Goal: Information Seeking & Learning: Check status

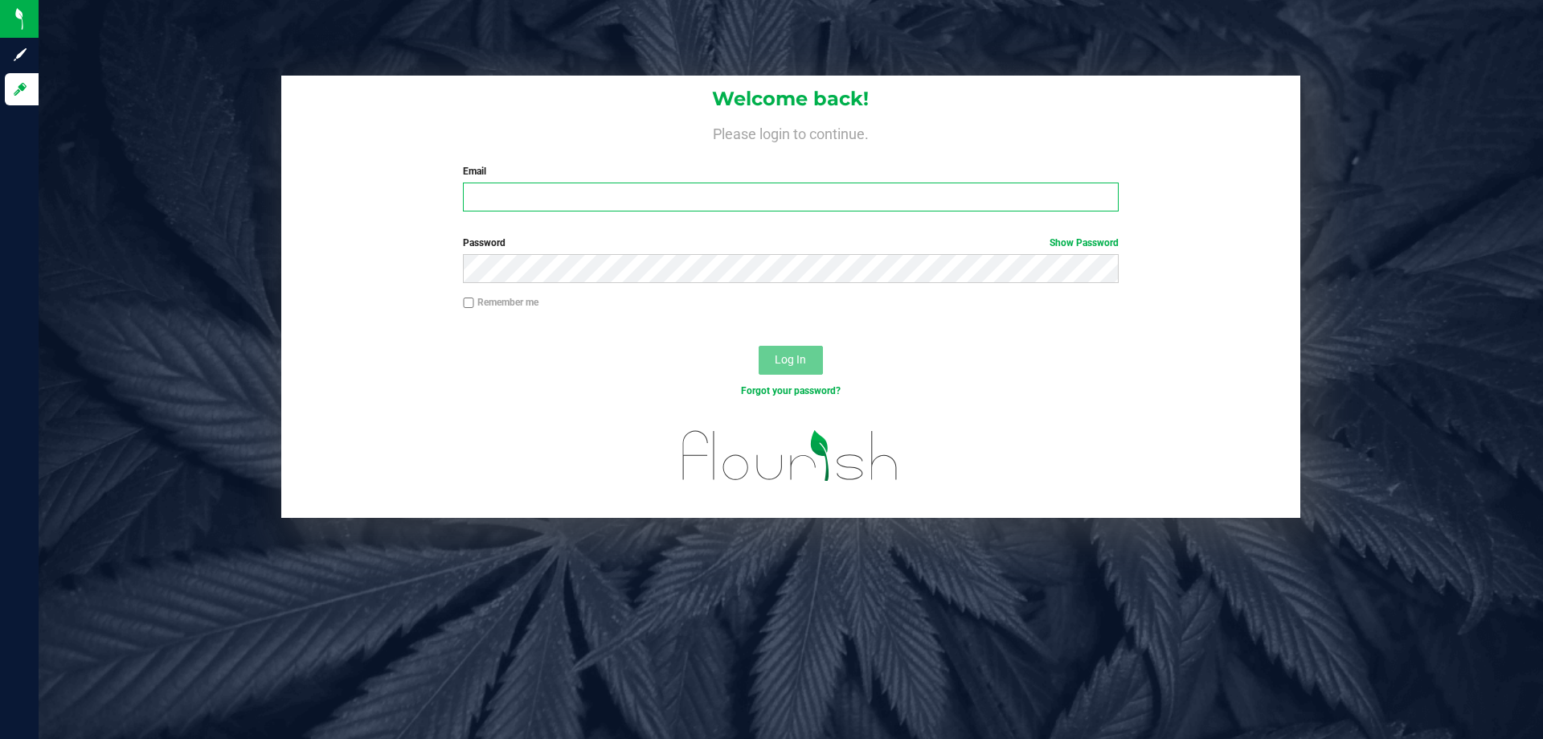
click at [704, 196] on input "Email" at bounding box center [790, 196] width 655 height 29
click at [582, 199] on input "[EMAIL_ADDRESS][DOMAIN_NAME]" at bounding box center [790, 196] width 655 height 29
type input "[EMAIL_ADDRESS][DOMAIN_NAME]"
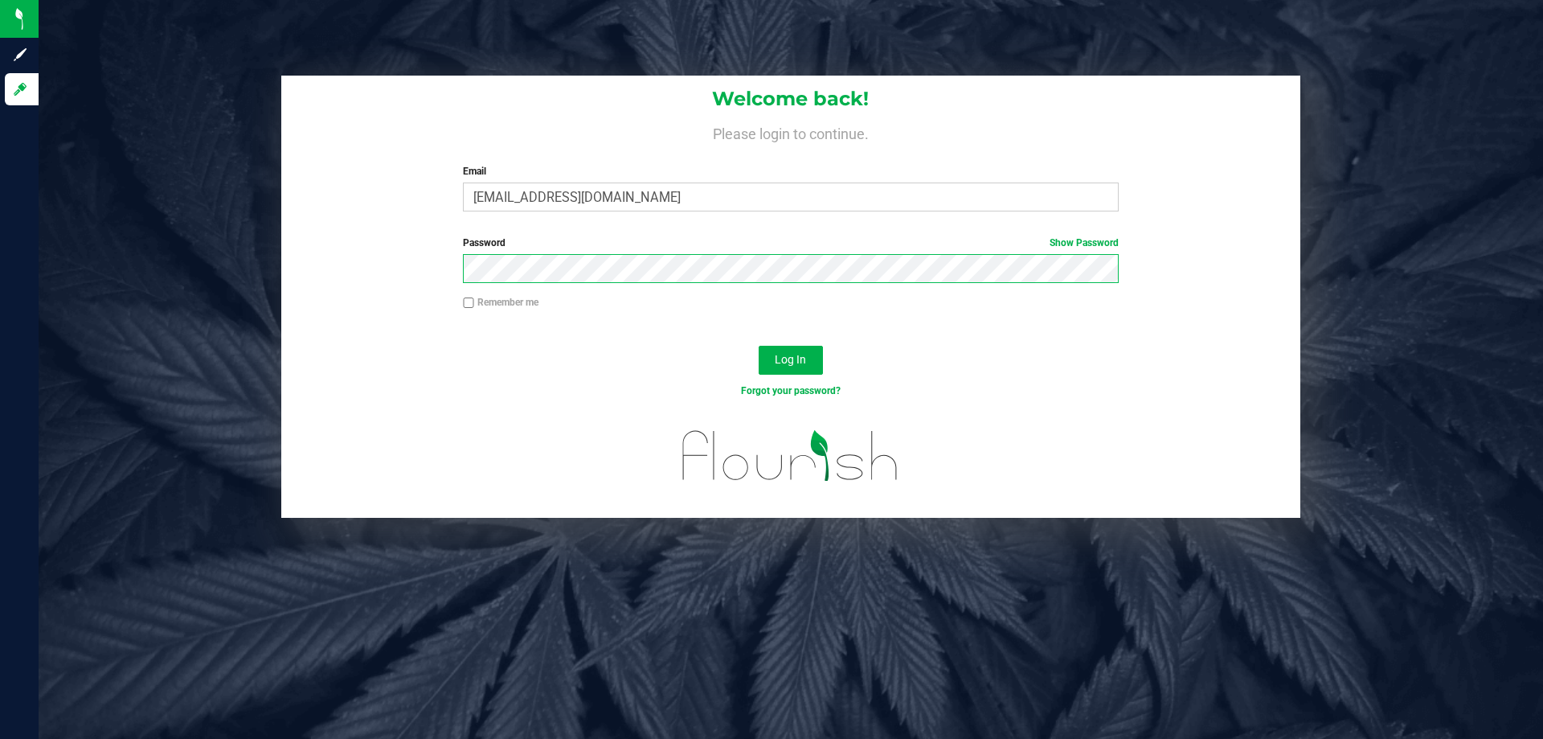
click at [759, 346] on button "Log In" at bounding box center [791, 360] width 64 height 29
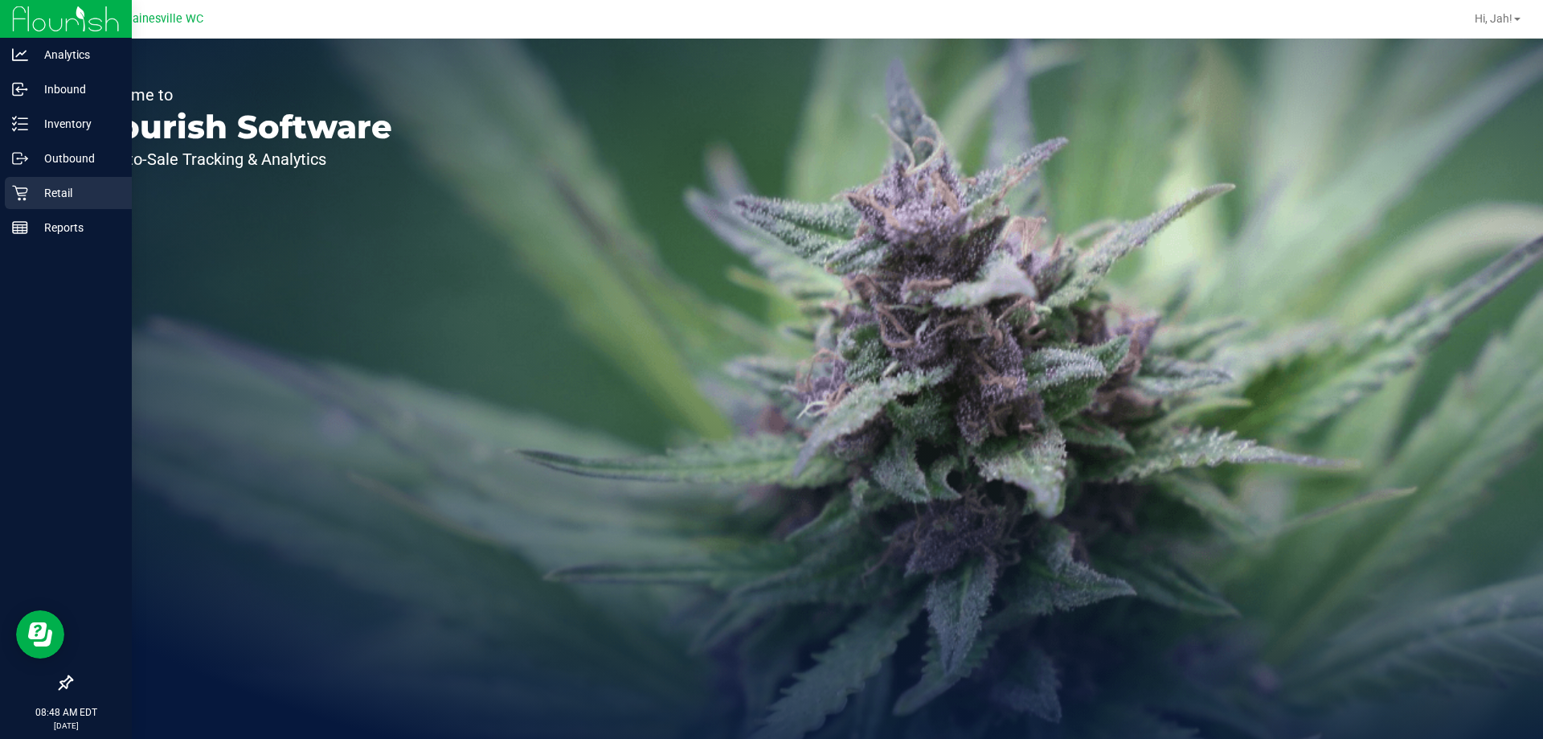
click at [32, 183] on p "Retail" at bounding box center [76, 192] width 96 height 19
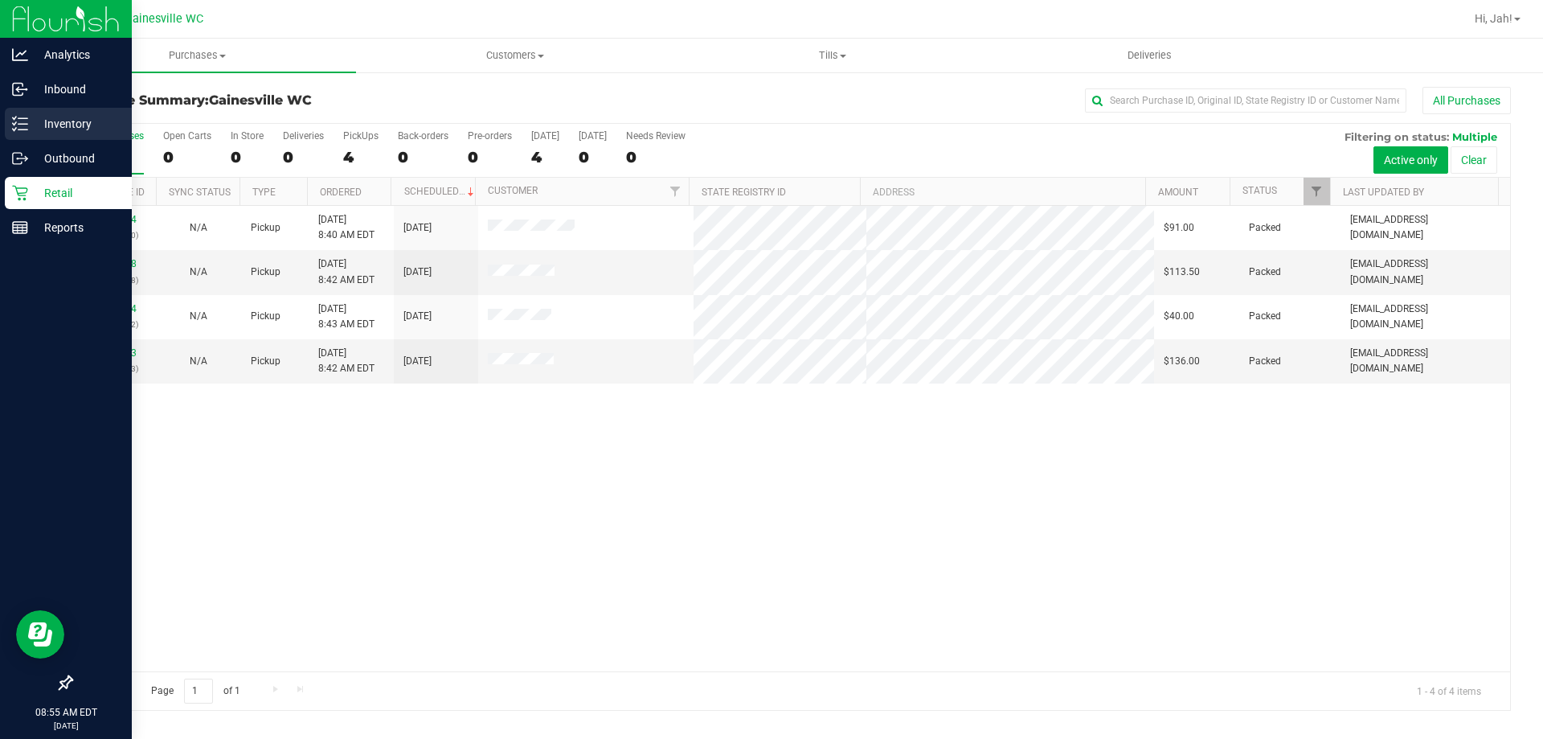
click at [27, 129] on line at bounding box center [22, 129] width 9 height 0
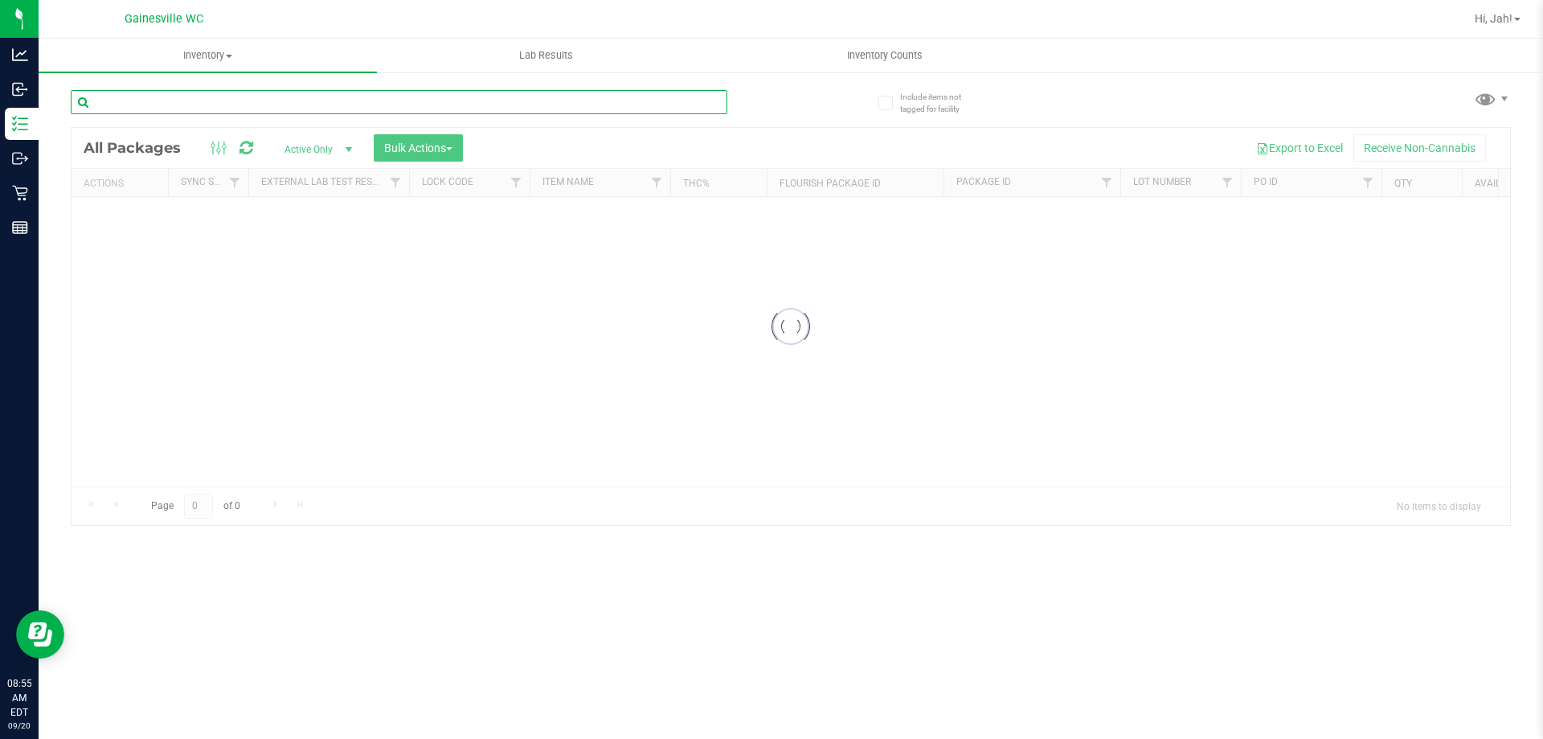
click at [305, 107] on input "text" at bounding box center [399, 102] width 657 height 24
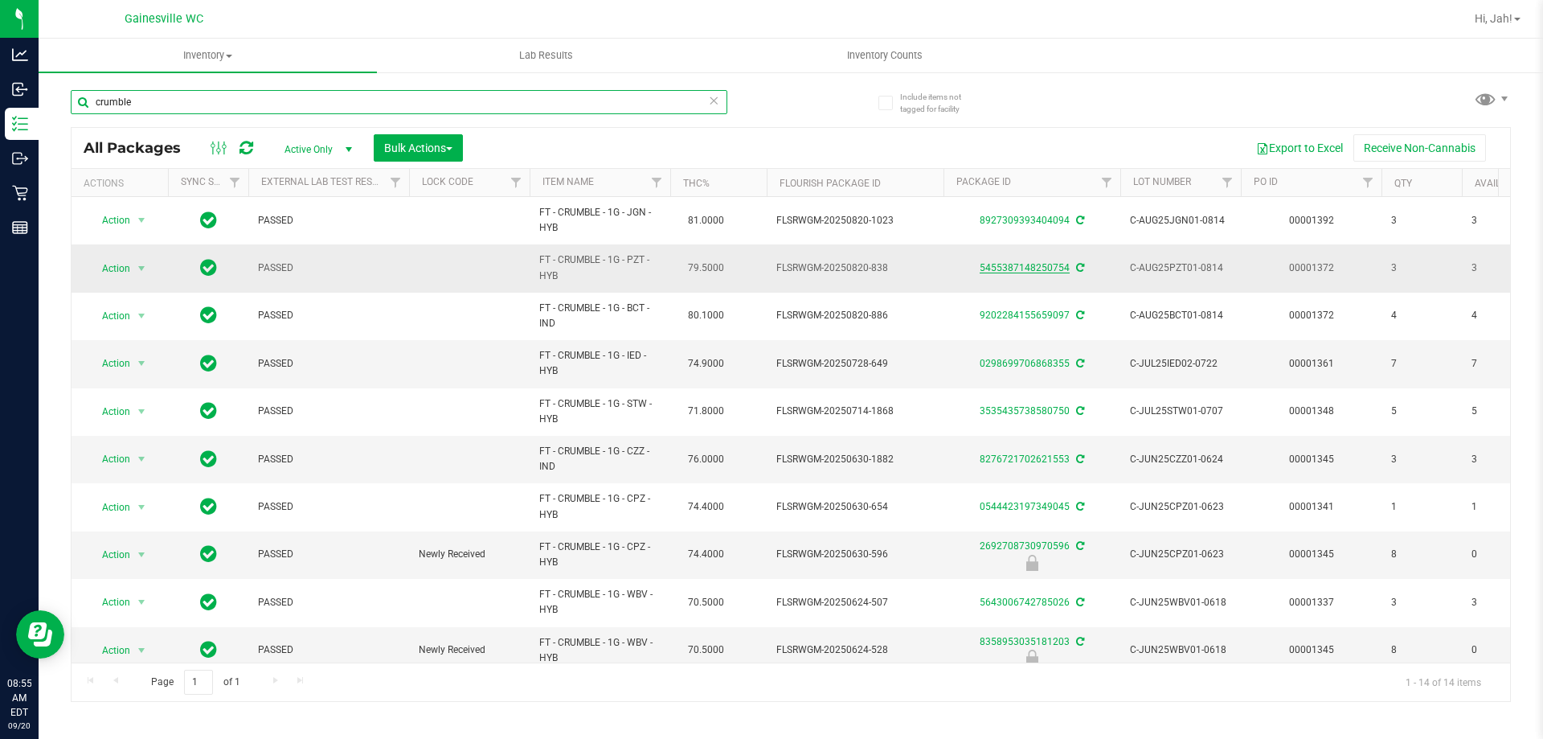
type input "crumble"
click at [1013, 267] on link "5455387148250754" at bounding box center [1025, 267] width 90 height 11
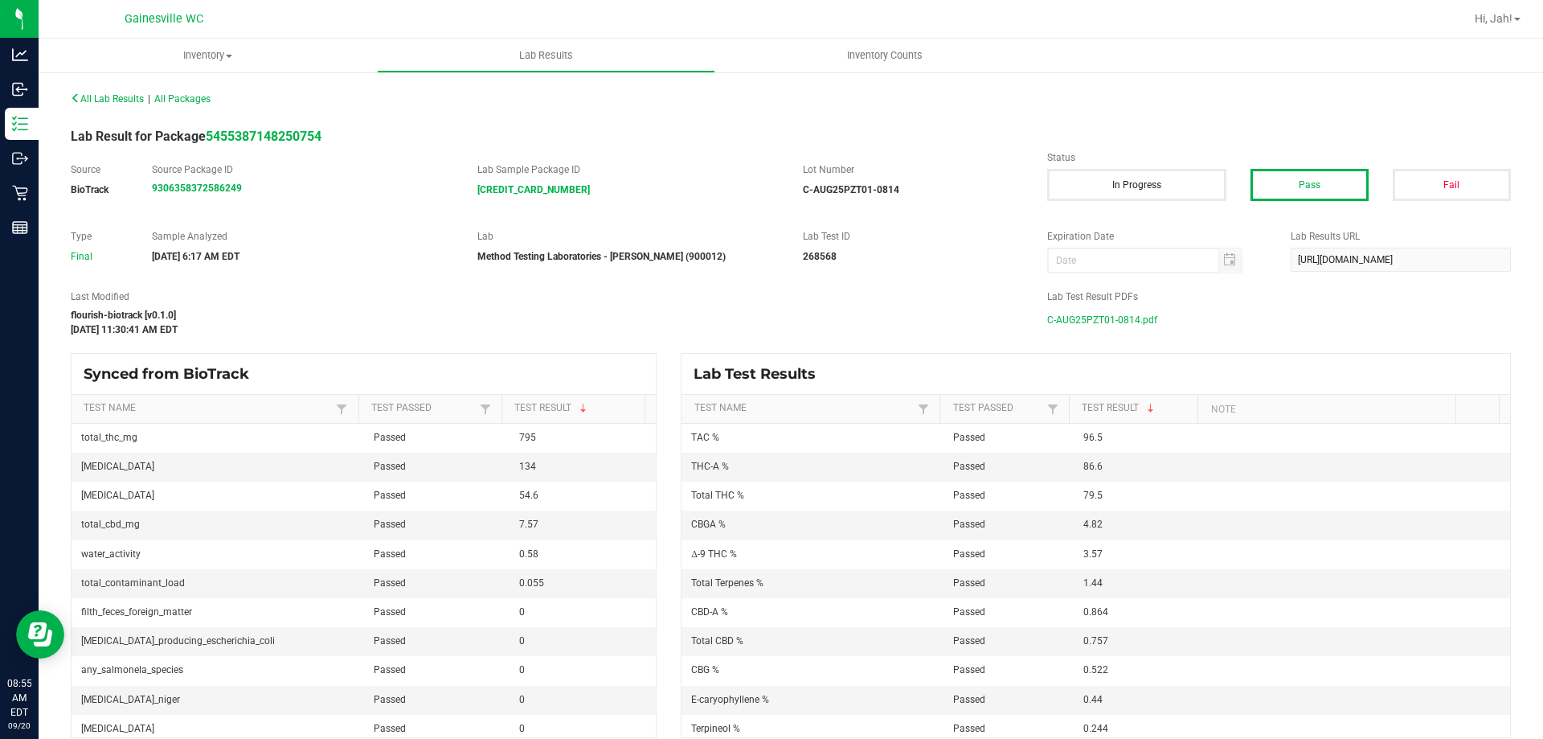
click at [1128, 313] on span "C-AUG25PZT01-0814.pdf" at bounding box center [1102, 320] width 110 height 24
click at [108, 100] on span "All Lab Results" at bounding box center [107, 98] width 73 height 11
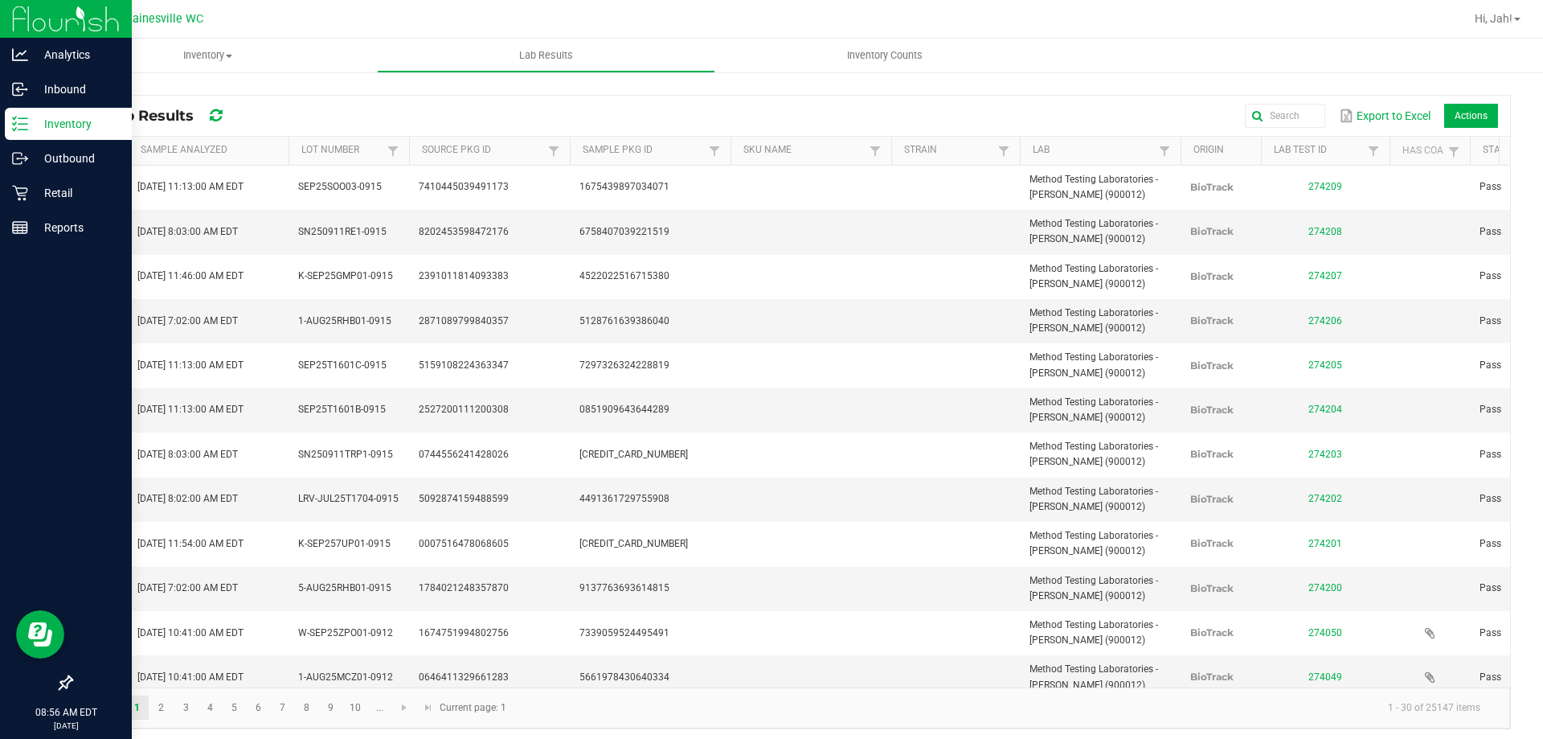
click at [36, 132] on p "Inventory" at bounding box center [76, 123] width 96 height 19
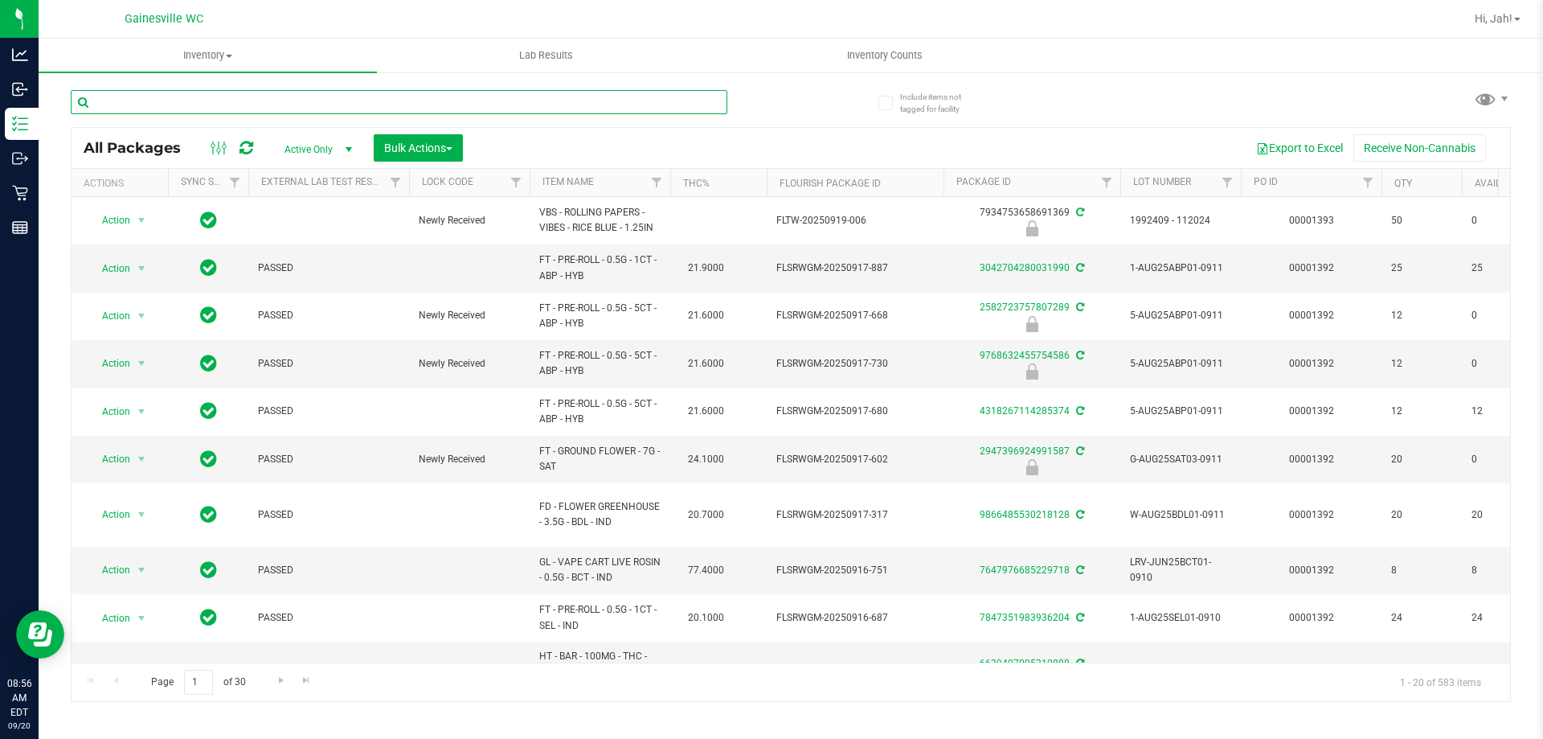
click at [313, 103] on input "text" at bounding box center [399, 102] width 657 height 24
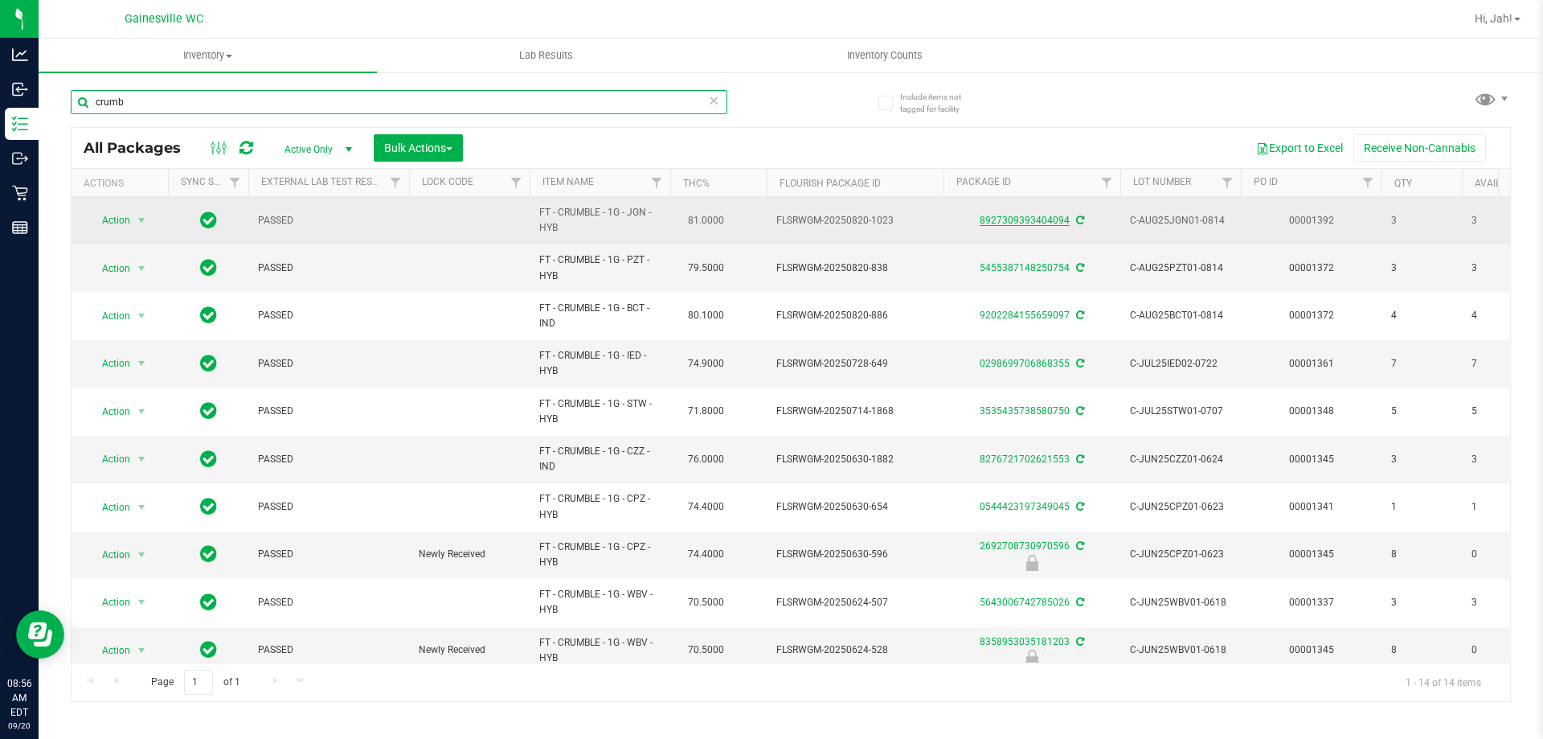
type input "crumb"
click at [1003, 225] on link "8927309393404094" at bounding box center [1025, 220] width 90 height 11
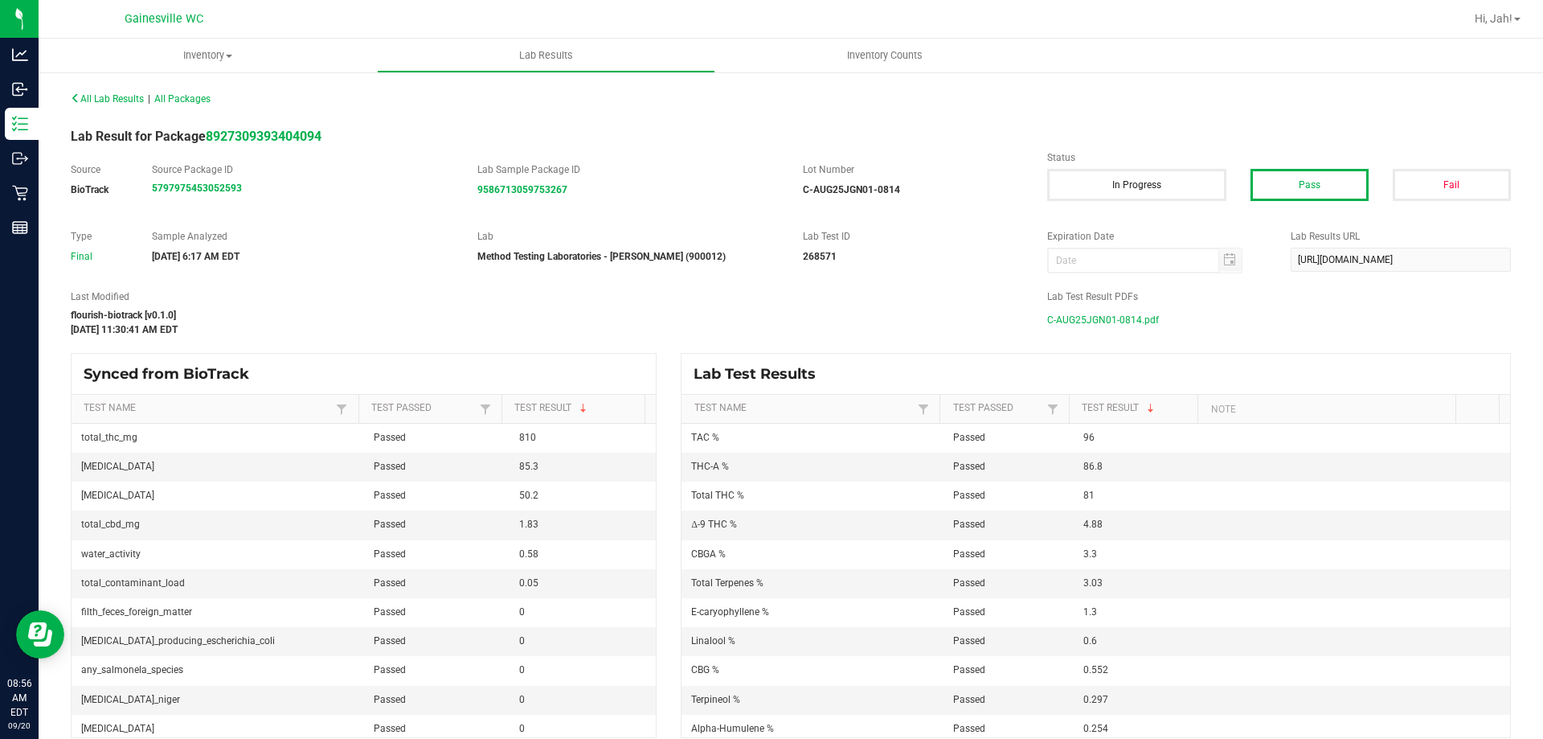
click at [1053, 317] on span "C-AUG25JGN01-0814.pdf" at bounding box center [1103, 320] width 112 height 24
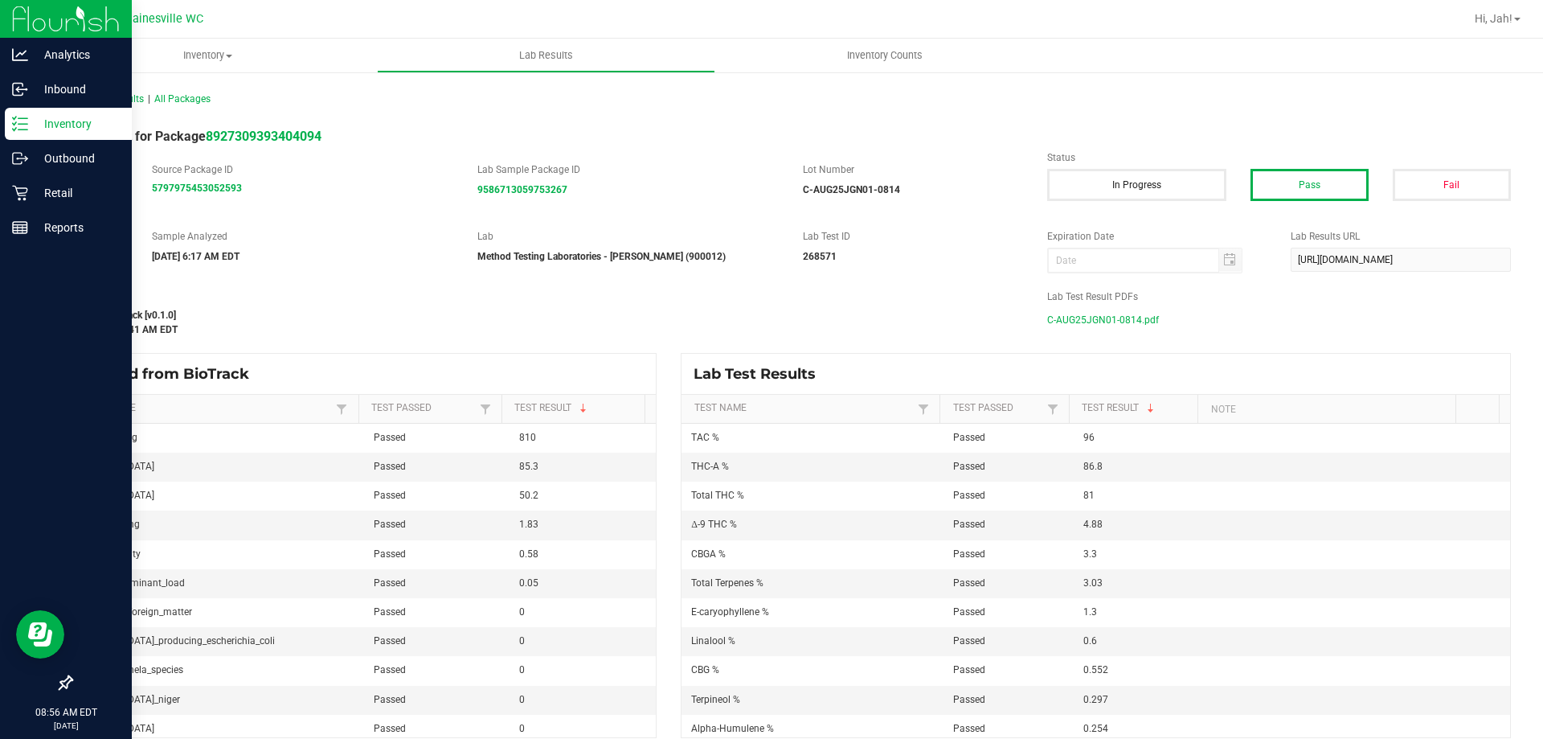
click at [23, 131] on icon at bounding box center [20, 124] width 16 height 16
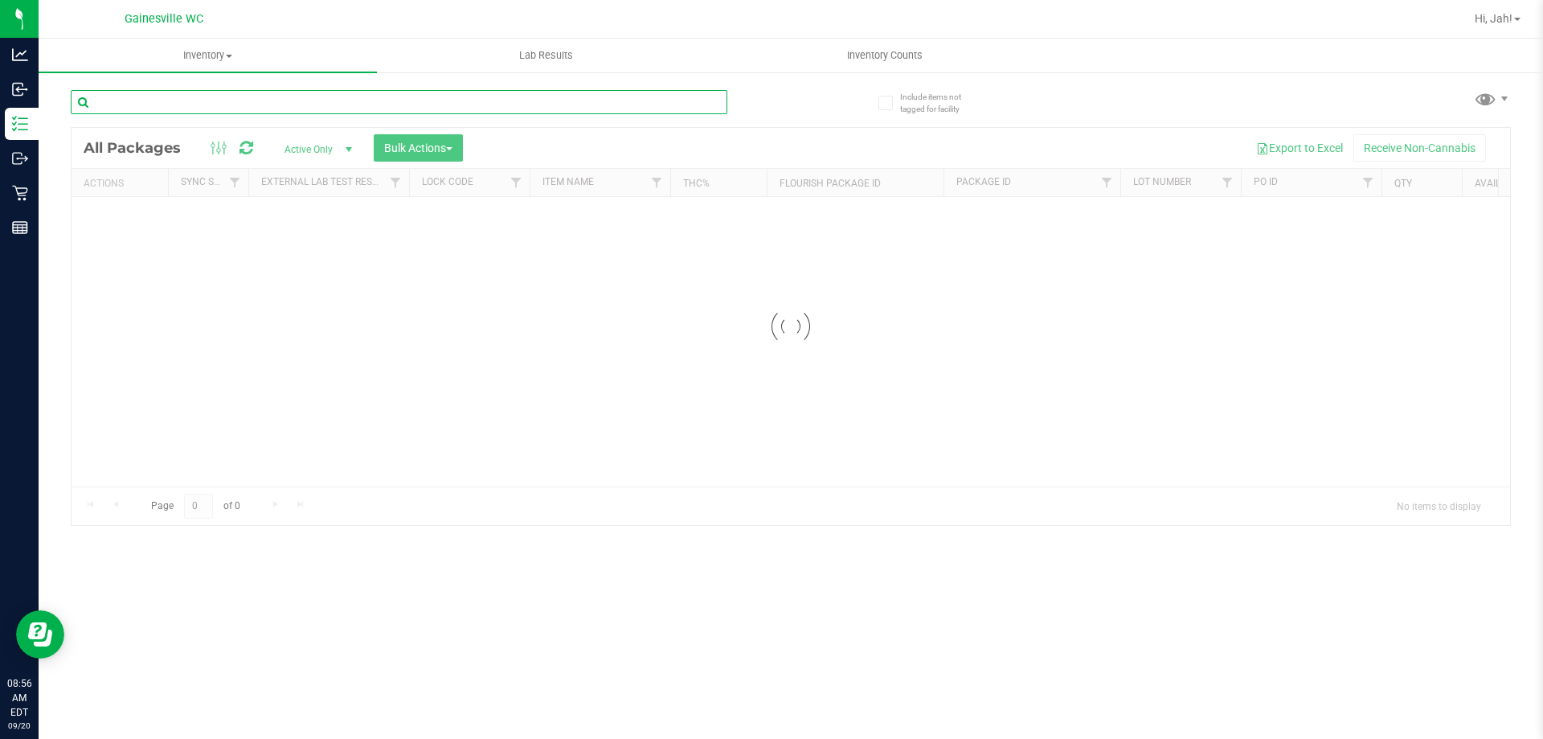
drag, startPoint x: 205, startPoint y: 108, endPoint x: 229, endPoint y: 104, distance: 24.6
click at [229, 104] on input "text" at bounding box center [399, 102] width 657 height 24
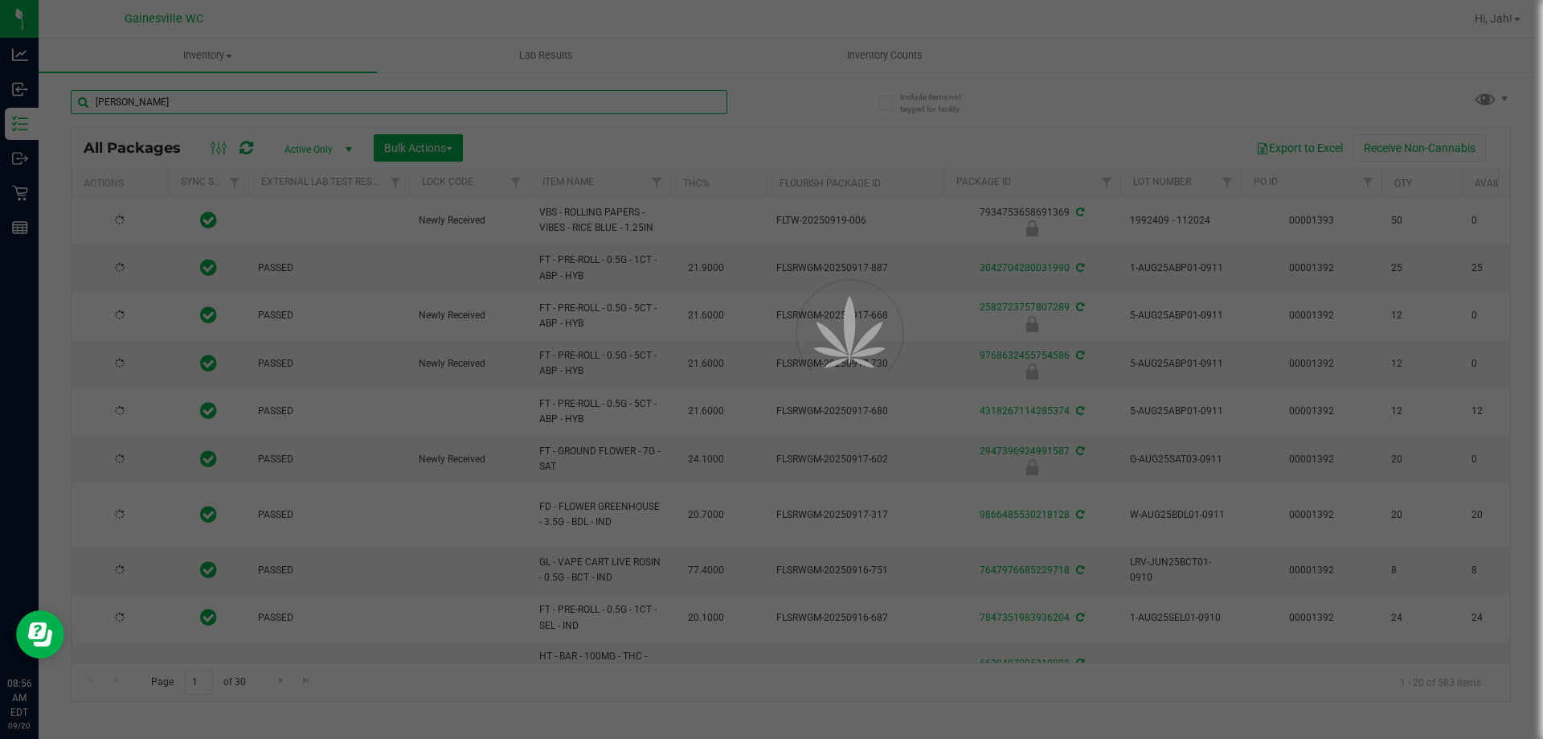
type input "crumb"
type input "[DATE]"
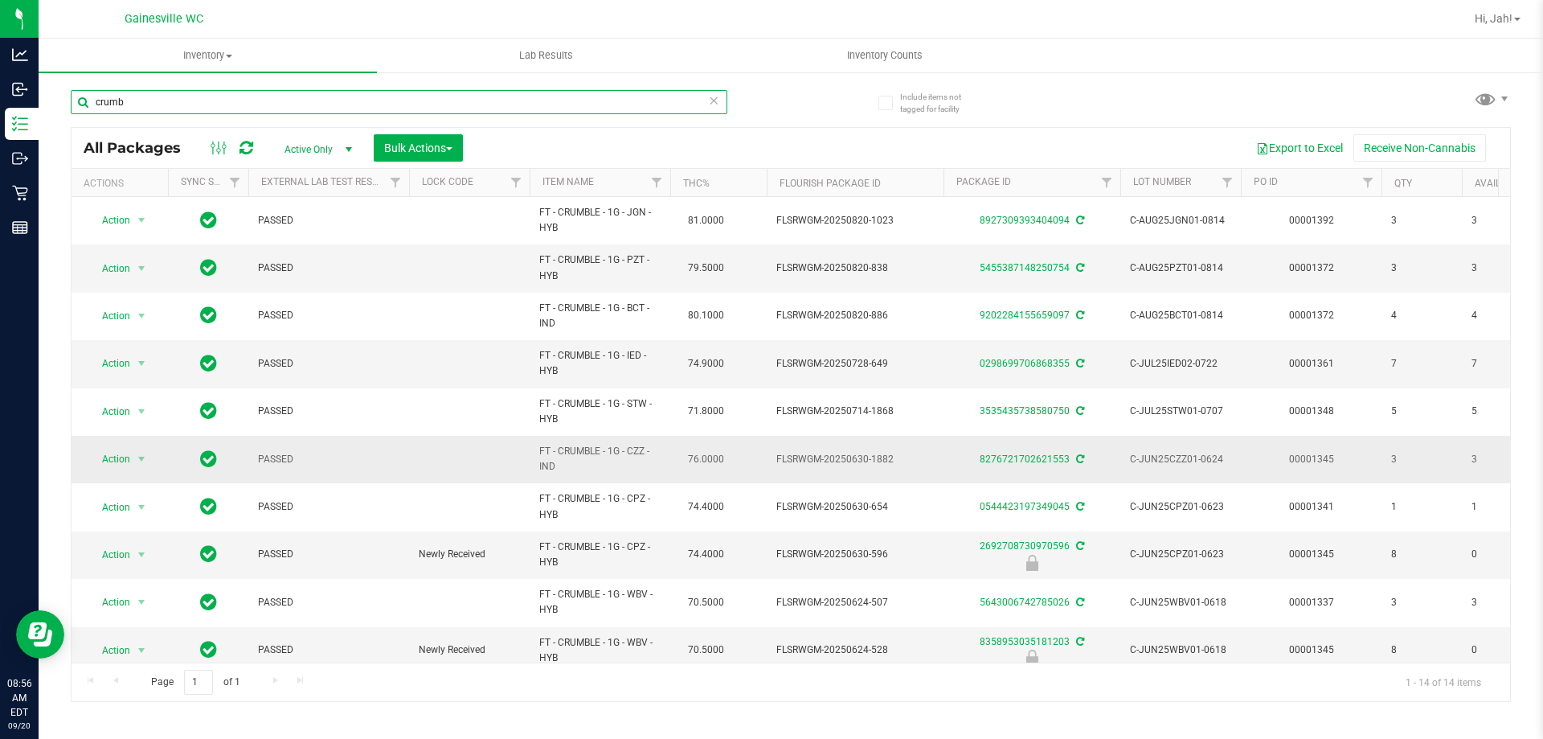
type input "crumb"
click at [1023, 465] on div "8276721702621553" at bounding box center [1032, 459] width 182 height 15
click at [1025, 458] on link "8276721702621553" at bounding box center [1025, 458] width 90 height 11
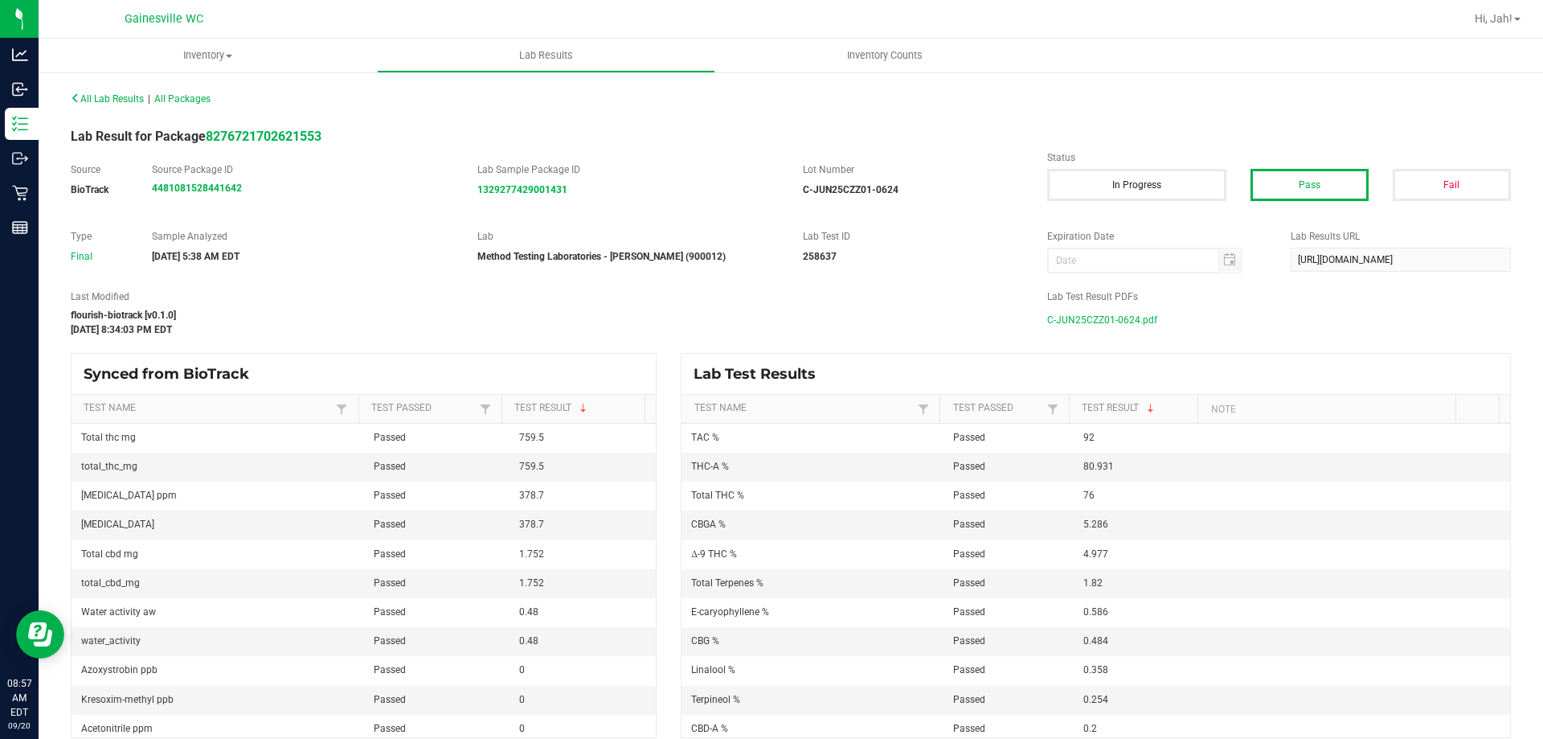
click at [1077, 325] on span "C-JUN25CZZ01-0624.pdf" at bounding box center [1102, 320] width 110 height 24
